Goal: Task Accomplishment & Management: Manage account settings

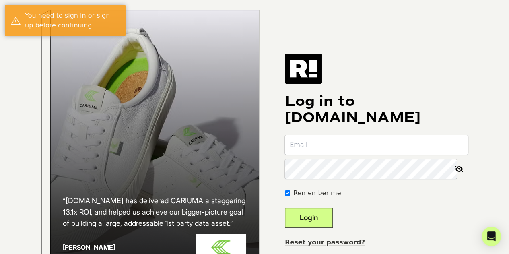
type input "akrebs@nestnewyork.com"
click at [327, 224] on button "Login" at bounding box center [309, 217] width 48 height 20
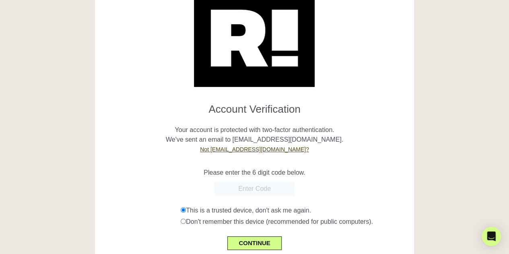
scroll to position [39, 0]
